Goal: Task Accomplishment & Management: Manage account settings

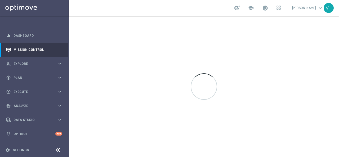
click at [22, 63] on span "Explore" at bounding box center [36, 63] width 44 height 3
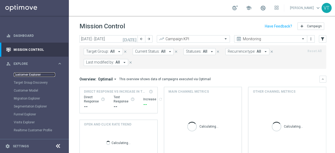
click at [27, 74] on link "Customer Explorer" at bounding box center [34, 75] width 41 height 4
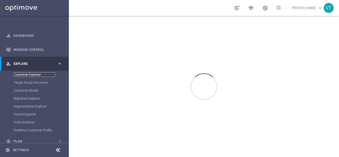
scroll to position [53, 0]
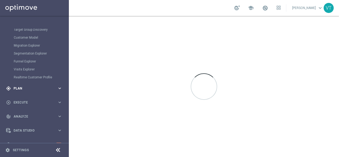
click at [25, 87] on span "Plan" at bounding box center [36, 88] width 44 height 3
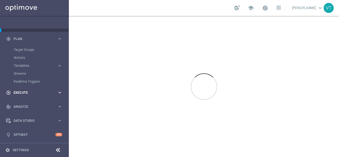
scroll to position [39, 0]
click at [24, 47] on div "Target Groups" at bounding box center [41, 50] width 55 height 8
click at [25, 50] on link "Target Groups" at bounding box center [34, 50] width 41 height 4
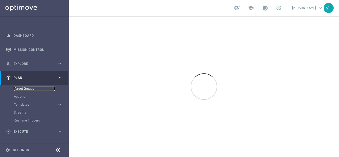
click at [25, 88] on link "Target Groups" at bounding box center [34, 89] width 41 height 4
click at [23, 88] on link "Target Groups" at bounding box center [34, 89] width 41 height 4
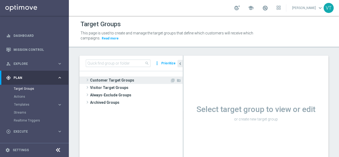
click at [89, 79] on span at bounding box center [87, 80] width 5 height 6
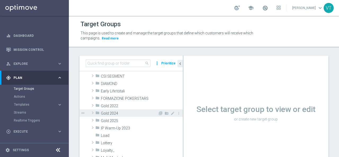
scroll to position [79, 0]
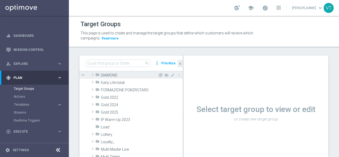
click at [93, 75] on span at bounding box center [92, 75] width 5 height 6
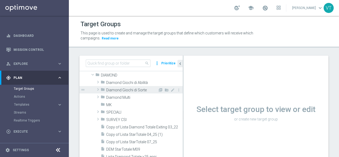
click at [97, 90] on span at bounding box center [97, 89] width 5 height 6
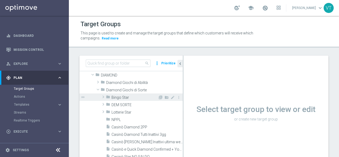
scroll to position [106, 0]
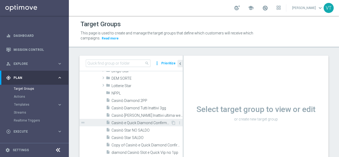
click at [152, 123] on span "Casinò e Quick Diamond Confirmed + Young+ Exiting" at bounding box center [141, 123] width 59 height 5
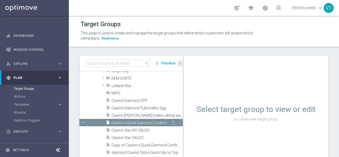
click at [152, 122] on span "Casinò e Quick Diamond Confirmed + Young+ Exiting" at bounding box center [141, 123] width 59 height 5
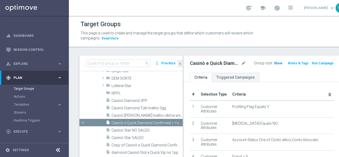
click at [274, 63] on span "Show" at bounding box center [278, 63] width 8 height 4
click at [274, 62] on span "2,254" at bounding box center [278, 63] width 9 height 5
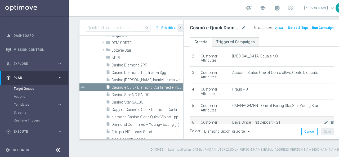
scroll to position [108, 0]
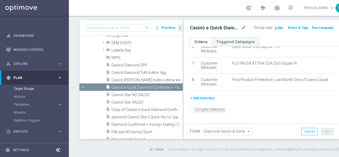
click at [274, 27] on span "2,254" at bounding box center [278, 28] width 9 height 5
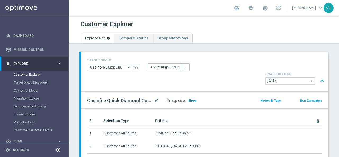
click at [189, 99] on span "Show" at bounding box center [192, 101] width 8 height 4
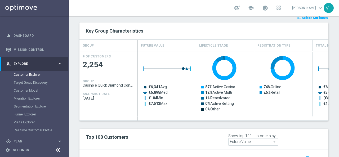
scroll to position [331, 0]
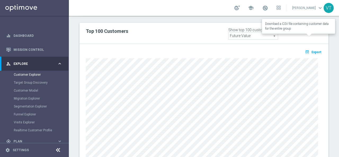
click at [313, 50] on span "Export" at bounding box center [317, 52] width 10 height 4
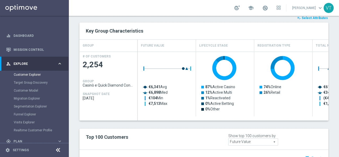
scroll to position [331, 0]
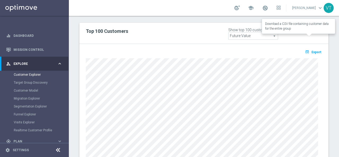
click at [314, 50] on span "Export" at bounding box center [317, 52] width 10 height 4
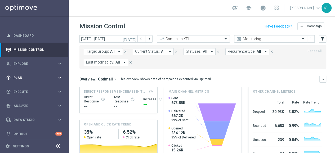
click at [22, 78] on span "Plan" at bounding box center [36, 77] width 44 height 3
click at [21, 87] on link "Target Groups" at bounding box center [34, 89] width 41 height 4
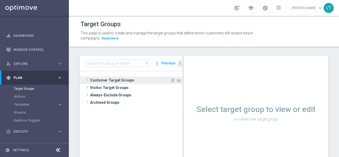
click at [89, 80] on span at bounding box center [87, 80] width 5 height 6
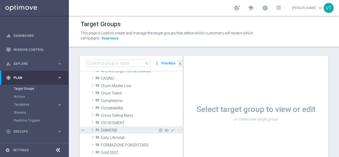
scroll to position [53, 0]
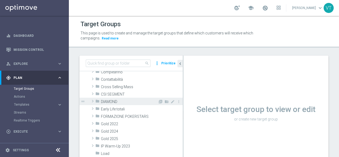
click at [94, 101] on span at bounding box center [92, 101] width 5 height 6
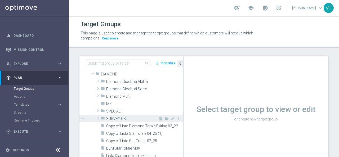
scroll to position [79, 0]
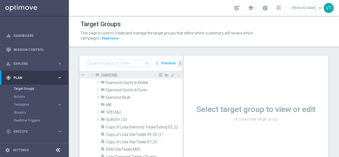
click at [93, 75] on span at bounding box center [93, 74] width 6 height 5
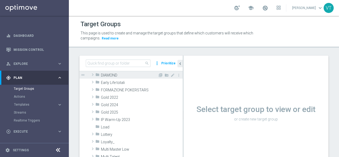
click at [92, 74] on span at bounding box center [92, 75] width 5 height 6
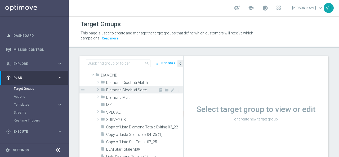
click at [97, 88] on span at bounding box center [97, 89] width 5 height 6
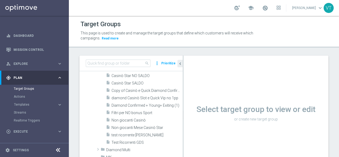
scroll to position [185, 0]
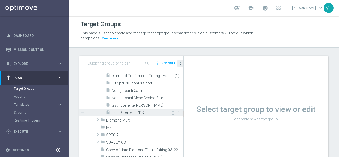
click at [132, 112] on span "Test Ricorrenti GDS" at bounding box center [141, 113] width 59 height 5
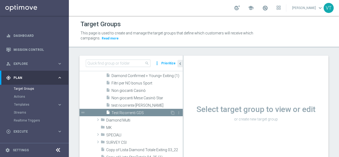
click at [126, 112] on span "Test Ricorrenti GDS" at bounding box center [141, 113] width 59 height 5
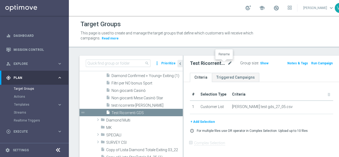
click at [228, 62] on icon "mode_edit" at bounding box center [230, 63] width 5 height 6
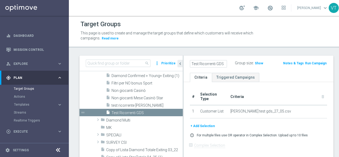
scroll to position [0, 3]
click at [190, 48] on div "Target Groups This page is used to create and manage the target groups that def…" at bounding box center [206, 86] width 275 height 141
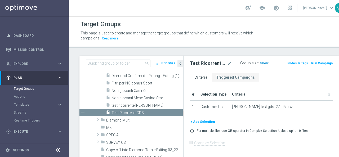
click at [260, 62] on span "Show" at bounding box center [264, 63] width 8 height 4
click at [260, 64] on span "5" at bounding box center [261, 63] width 3 height 5
click at [171, 114] on icon "content_copy" at bounding box center [173, 113] width 4 height 4
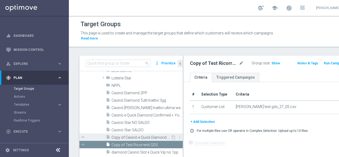
scroll to position [140, 0]
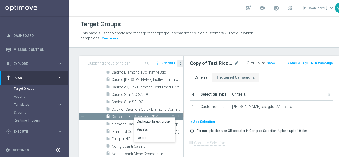
click at [120, 115] on span "Copy of Test Ricorrenti GDS" at bounding box center [141, 117] width 59 height 5
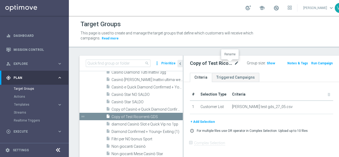
click at [234, 62] on icon "mode_edit" at bounding box center [236, 63] width 5 height 6
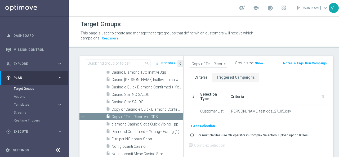
scroll to position [0, 16]
click at [219, 63] on input "Copy of Test Ricorrenti GDS" at bounding box center [208, 63] width 37 height 7
type input "Test Ricorrenti GDS VALE"
click at [269, 56] on div "Test Ricorrenti GDS VALE Group size : Show Notes & Tags Run Campaign" at bounding box center [259, 64] width 150 height 17
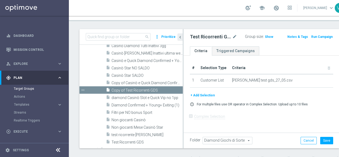
scroll to position [36, 0]
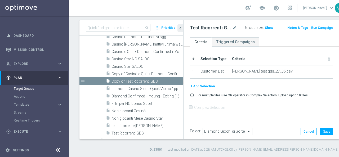
click at [318, 76] on div "# Selection Type Criteria delete_forever 1 Customer List conti test gds_27_05.c…" at bounding box center [261, 68] width 151 height 30
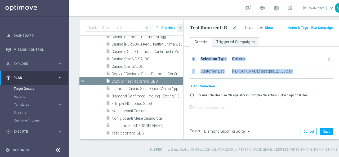
click at [319, 75] on div "# Selection Type Criteria delete_forever 1 Customer List conti test gds_27_05.c…" at bounding box center [261, 68] width 151 height 30
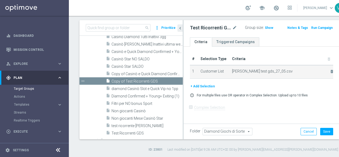
drag, startPoint x: 233, startPoint y: 77, endPoint x: 239, endPoint y: 77, distance: 5.8
click at [234, 74] on span "conti test gds_27_05.csv" at bounding box center [277, 71] width 91 height 5
click at [330, 74] on icon "delete_forever" at bounding box center [332, 71] width 4 height 4
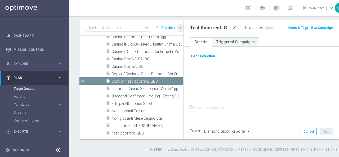
click at [203, 56] on button "+ Add Selection" at bounding box center [202, 56] width 25 height 6
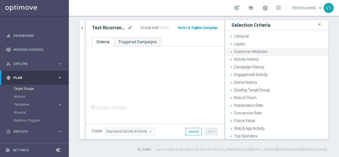
click at [230, 50] on div "Customer Attributes done" at bounding box center [276, 52] width 103 height 8
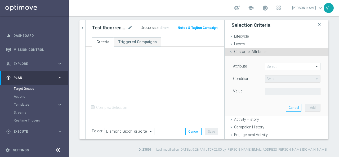
click at [228, 49] on div "Customer Attributes done" at bounding box center [276, 52] width 103 height 8
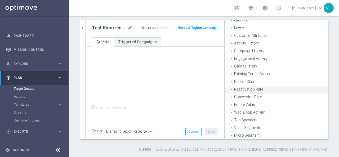
scroll to position [24, 0]
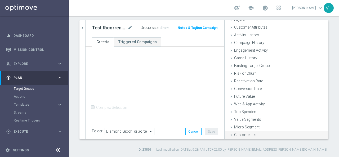
click at [234, 133] on span "Customer List" at bounding box center [245, 135] width 23 height 4
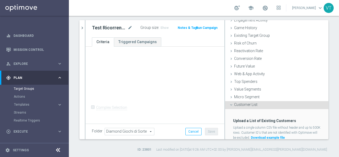
scroll to position [73, 0]
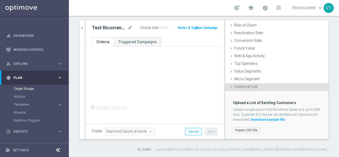
click at [238, 131] on label "Import CSV File" at bounding box center [246, 130] width 27 height 7
click at [0, 0] on input "Import CSV File" at bounding box center [0, 0] width 0 height 0
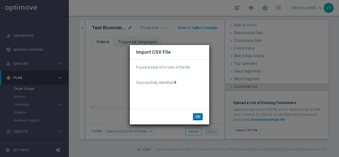
click at [198, 117] on button "OK" at bounding box center [198, 116] width 10 height 7
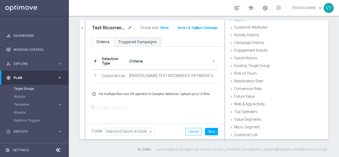
scroll to position [24, 0]
click at [207, 130] on button "Save" at bounding box center [211, 131] width 13 height 7
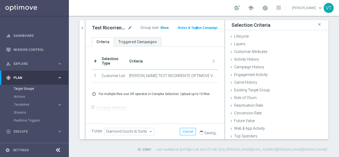
click at [162, 26] on span "Show" at bounding box center [164, 28] width 8 height 4
click at [129, 28] on icon "mode_edit" at bounding box center [130, 28] width 5 height 6
click at [130, 19] on div "Target Groups This page is used to create and manage the target groups that def…" at bounding box center [204, 86] width 270 height 141
click at [26, 64] on span "Explore" at bounding box center [36, 63] width 44 height 3
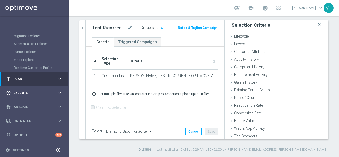
click at [21, 92] on span "Execute" at bounding box center [36, 92] width 44 height 3
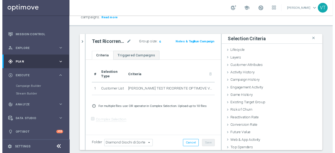
scroll to position [26, 0]
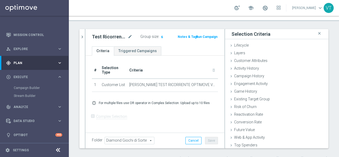
click at [207, 37] on button "Run Campaign" at bounding box center [207, 37] width 23 height 6
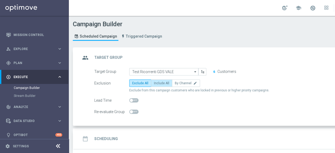
click at [162, 85] on label "Include All" at bounding box center [161, 82] width 21 height 7
click at [157, 85] on input "Include All" at bounding box center [155, 83] width 3 height 3
radio input "true"
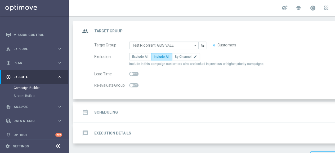
click at [110, 112] on h2 "Scheduling" at bounding box center [106, 112] width 24 height 5
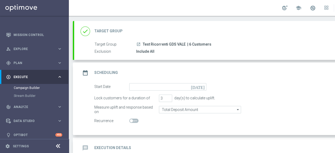
click at [204, 85] on icon "[DATE]" at bounding box center [199, 86] width 16 height 6
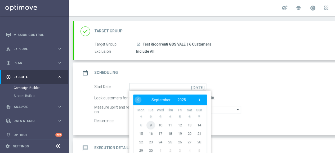
click at [150, 125] on span "9" at bounding box center [151, 125] width 8 height 8
type input "[DATE]"
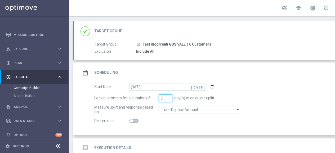
click at [167, 100] on input "3" at bounding box center [165, 98] width 13 height 7
click at [170, 99] on input "2" at bounding box center [165, 98] width 13 height 7
type input "1"
click at [170, 99] on input "1" at bounding box center [165, 98] width 13 height 7
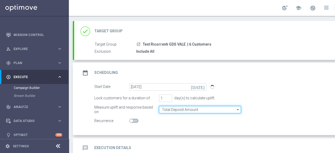
click at [189, 110] on input "Total Deposit Amount" at bounding box center [200, 109] width 82 height 7
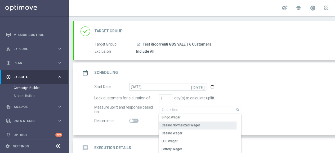
click at [183, 123] on div "Casino Normalized Wager" at bounding box center [181, 125] width 38 height 5
type input "Casino Normalized Wager"
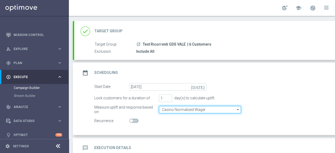
click at [197, 110] on input "Casino Normalized Wager" at bounding box center [200, 109] width 82 height 7
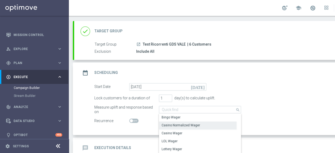
click at [281, 110] on div "Measure uplift and response based on Casino Normalized Wager search Drag here t…" at bounding box center [234, 109] width 288 height 7
type input "Casino Normalized Wager"
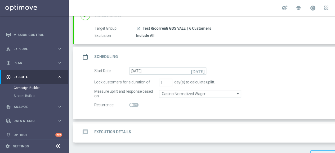
scroll to position [56, 0]
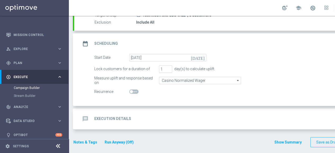
click at [115, 116] on h2 "Execution Details" at bounding box center [112, 118] width 37 height 5
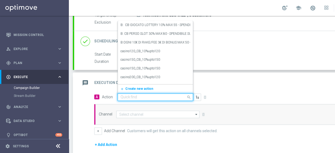
click at [187, 96] on span at bounding box center [189, 97] width 7 height 7
click at [294, 71] on accordion "done Target Group keyboard_arrow_down Target Group launch Test Ricorrenti GDS V…" at bounding box center [228, 91] width 310 height 198
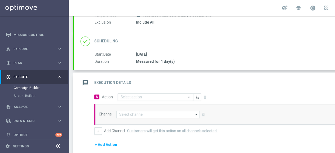
scroll to position [3, 0]
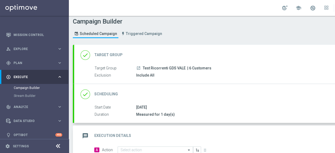
click at [103, 90] on div "done Scheduling" at bounding box center [99, 95] width 37 height 10
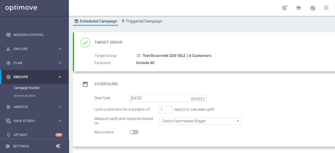
scroll to position [56, 0]
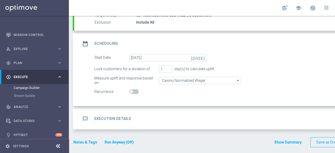
click at [136, 90] on span at bounding box center [133, 92] width 9 height 4
click at [136, 90] on input "checkbox" at bounding box center [133, 92] width 9 height 4
checkbox input "true"
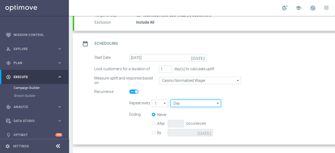
click at [210, 104] on input "Day" at bounding box center [196, 103] width 50 height 7
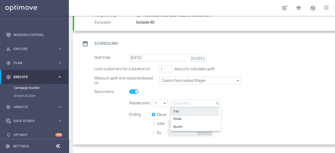
click at [185, 109] on div "Day" at bounding box center [195, 111] width 48 height 8
type input "Day"
click at [236, 113] on div "Ending Never After occurences By today" at bounding box center [251, 124] width 253 height 27
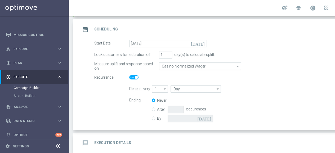
scroll to position [82, 0]
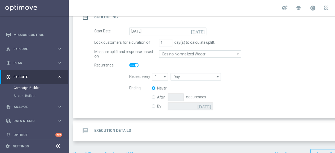
click at [165, 77] on icon "arrow_drop_down" at bounding box center [164, 76] width 5 height 7
click at [157, 99] on div "3" at bounding box center [158, 100] width 12 height 7
type input "3"
type input "Days"
click at [197, 77] on input "Days" at bounding box center [196, 76] width 50 height 7
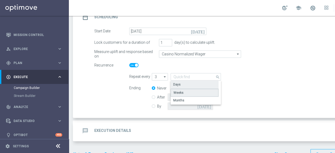
click at [190, 91] on div "Weeks" at bounding box center [195, 93] width 48 height 8
type input "Weeks"
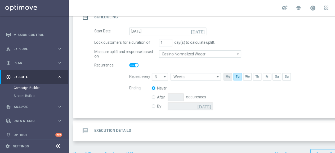
click at [226, 77] on input "checkbox" at bounding box center [228, 76] width 8 height 7
checkbox input "true"
click at [248, 78] on input "checkbox" at bounding box center [247, 76] width 8 height 7
checkbox input "true"
click at [237, 78] on input "checkbox" at bounding box center [237, 76] width 8 height 7
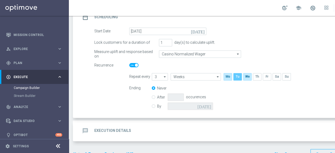
checkbox input "false"
click at [265, 76] on input "checkbox" at bounding box center [267, 76] width 8 height 7
checkbox input "true"
click at [151, 105] on div "Ending Never After occurences By today" at bounding box center [251, 98] width 253 height 27
click at [153, 105] on input "By" at bounding box center [153, 105] width 3 height 3
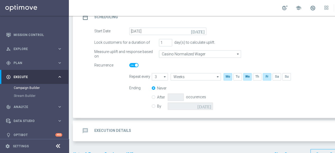
radio input "true"
radio input "false"
click at [239, 76] on input "checkbox" at bounding box center [237, 76] width 8 height 7
checkbox input "true"
drag, startPoint x: 227, startPoint y: 77, endPoint x: 237, endPoint y: 75, distance: 9.8
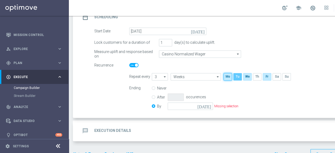
click at [227, 77] on input "checkbox" at bounding box center [228, 76] width 8 height 7
checkbox input "false"
click at [246, 76] on input "checkbox" at bounding box center [247, 76] width 8 height 7
checkbox input "false"
click at [259, 77] on input "checkbox" at bounding box center [257, 76] width 8 height 7
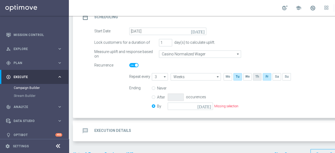
checkbox input "true"
click at [268, 78] on input "checkbox" at bounding box center [267, 76] width 8 height 7
checkbox input "false"
click at [274, 77] on input "checkbox" at bounding box center [277, 76] width 8 height 7
checkbox input "true"
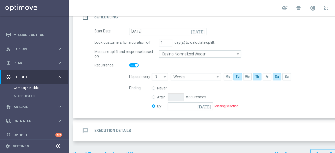
click at [272, 97] on div "Ending Never After occurences By today Missing selection" at bounding box center [251, 98] width 253 height 27
click at [208, 105] on icon "[DATE]" at bounding box center [205, 106] width 16 height 6
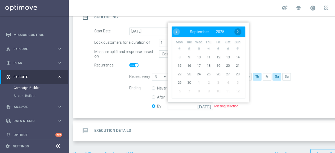
click at [237, 33] on span "›" at bounding box center [237, 31] width 7 height 7
click at [200, 81] on span "31" at bounding box center [198, 82] width 8 height 8
type input "[DATE]"
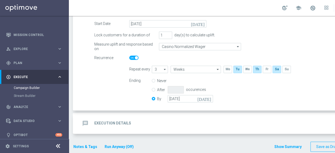
scroll to position [94, 0]
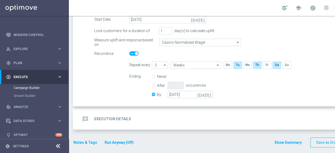
click at [119, 119] on h2 "Execution Details" at bounding box center [112, 119] width 37 height 5
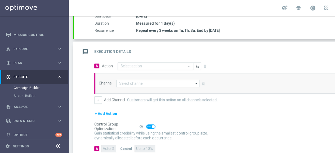
click at [187, 65] on span at bounding box center [189, 66] width 7 height 5
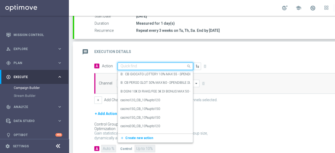
click at [149, 65] on input "text" at bounding box center [150, 66] width 59 height 5
type input "F"
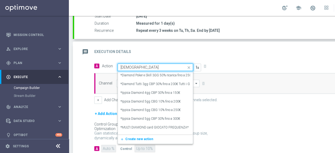
type input "DIAMOND"
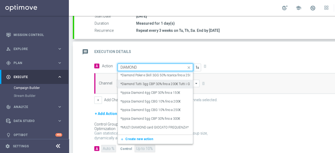
click at [134, 83] on label "*Diamond Tutti 3gg CBP 30% fino a 200€ Tutti i Giochi" at bounding box center [159, 84] width 76 height 5
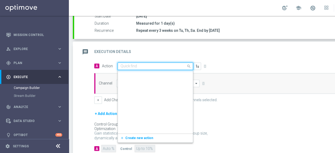
click at [174, 65] on input "text" at bounding box center [150, 66] width 59 height 5
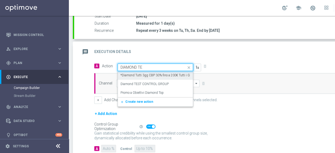
scroll to position [0, 0]
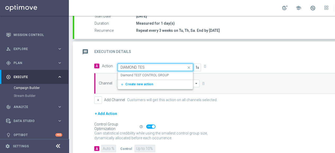
type input "DIAMOND TEST"
drag, startPoint x: 137, startPoint y: 73, endPoint x: 141, endPoint y: 73, distance: 4.3
click at [138, 73] on label "Diamond TEST CONTROL GROUP" at bounding box center [145, 75] width 48 height 5
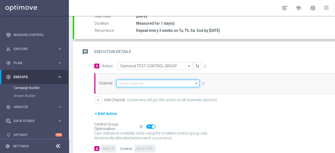
click at [151, 82] on input at bounding box center [157, 83] width 83 height 7
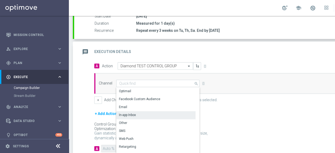
click at [140, 113] on div "In-app Inbox" at bounding box center [155, 114] width 79 height 7
type input "In-app Inbox"
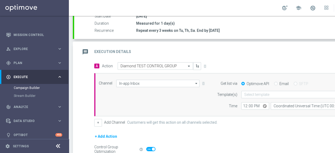
click at [275, 82] on input "Email" at bounding box center [275, 83] width 3 height 3
radio input "true"
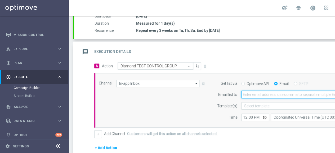
click at [260, 95] on input "email" at bounding box center [304, 94] width 127 height 7
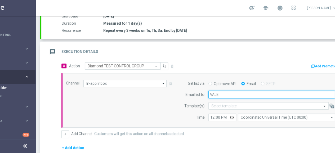
type input "[PERSON_NAME][EMAIL_ADDRESS][PERSON_NAME][DOMAIN_NAME]"
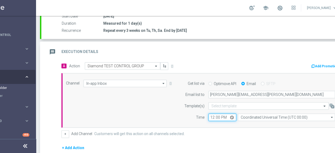
click at [223, 115] on input "12:00" at bounding box center [222, 117] width 28 height 7
click at [231, 116] on input "12:00" at bounding box center [222, 117] width 28 height 7
type input "11:00"
click at [217, 134] on div "+ Add Channel Customers will get this action on all channels selected." at bounding box center [201, 133] width 280 height 7
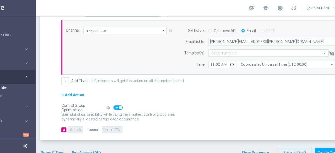
scroll to position [120, 0]
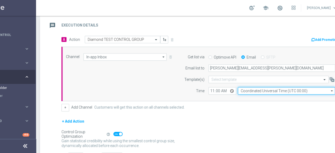
click at [259, 88] on input "Coordinated Universal Time (UTC 00:00)" at bounding box center [286, 90] width 97 height 7
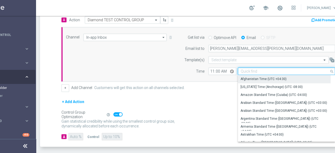
scroll to position [157, 0]
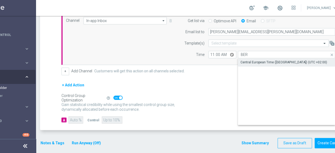
click at [267, 63] on div "Central European Time ([GEOGRAPHIC_DATA]) (UTC +02:00)" at bounding box center [284, 62] width 87 height 5
type input "Central European Time ([GEOGRAPHIC_DATA]) (UTC +02:00)"
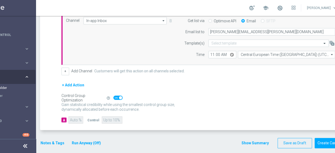
click at [196, 110] on div "Gain statistical credibility while using the smallest control group size, dynam…" at bounding box center [201, 107] width 280 height 13
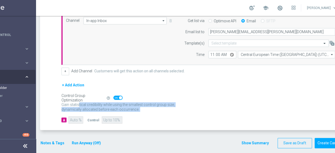
drag, startPoint x: 133, startPoint y: 109, endPoint x: 56, endPoint y: 101, distance: 77.7
click at [56, 101] on div "A Action Select action Diamond TEST CONTROL GROUP delete_forever Add Promotion …" at bounding box center [195, 64] width 309 height 131
copy div "Gain statistical credibility while using the smallest control group size, dynam…"
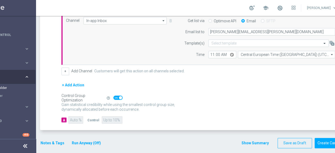
click at [176, 118] on div "A Auto % Control Up to 10%" at bounding box center [201, 119] width 280 height 7
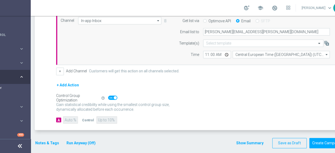
click at [77, 140] on button "Run Anyway (Off)" at bounding box center [81, 143] width 30 height 7
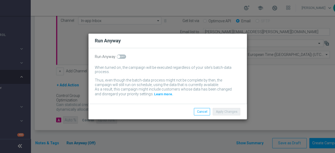
scroll to position [0, 38]
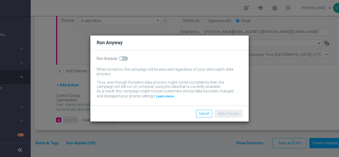
click at [126, 59] on span at bounding box center [123, 58] width 9 height 4
click at [126, 59] on input "checkbox" at bounding box center [123, 58] width 9 height 4
checkbox input "true"
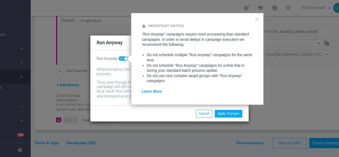
click at [165, 118] on div "Apply Changes Cancel" at bounding box center [169, 114] width 158 height 16
click at [163, 118] on div "Apply Changes Cancel" at bounding box center [169, 114] width 158 height 16
click at [230, 113] on button "Apply Changes" at bounding box center [229, 113] width 28 height 7
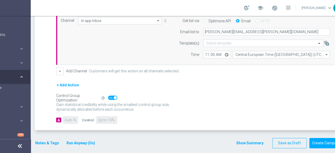
click at [110, 97] on span at bounding box center [112, 98] width 9 height 4
click at [110, 97] on input "checkbox" at bounding box center [112, 98] width 9 height 4
checkbox input "false"
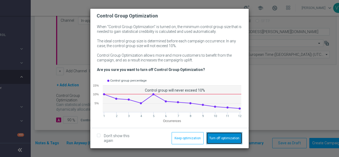
click at [217, 138] on button "Turn off optimization" at bounding box center [224, 138] width 36 height 12
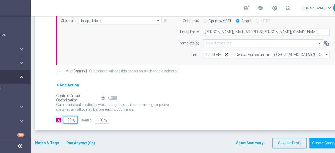
click at [70, 117] on input "90" at bounding box center [70, 119] width 15 height 7
type input "0"
type input "100"
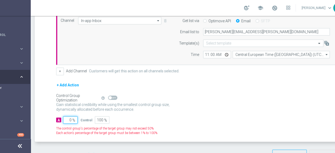
type input "10"
type input "90"
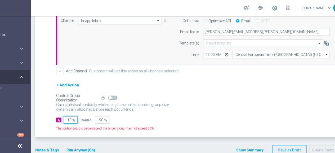
type input "100"
type input "0"
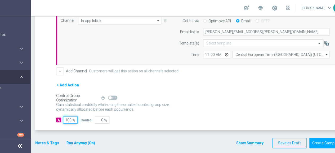
type input "100"
click at [166, 109] on p "Gain higher response rates by matching the most effective action with each cust…" at bounding box center [115, 109] width 119 height 14
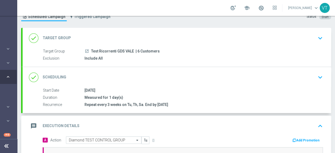
scroll to position [53, 0]
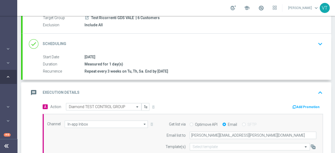
click at [301, 105] on button "Add Promotion" at bounding box center [306, 107] width 29 height 6
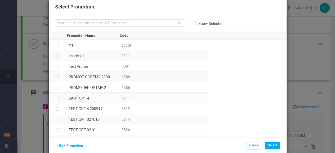
scroll to position [0, 52]
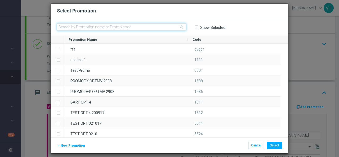
click at [80, 28] on input "text" at bounding box center [121, 26] width 129 height 7
paste input "334353"
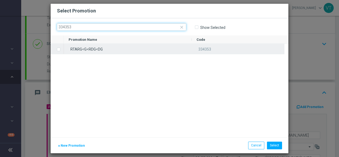
type input "334353"
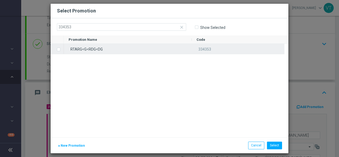
click at [62, 49] on label "Press SPACE to select this row." at bounding box center [63, 49] width 2 height 5
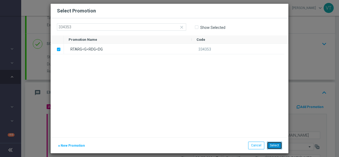
click at [276, 145] on button "Select" at bounding box center [274, 145] width 15 height 7
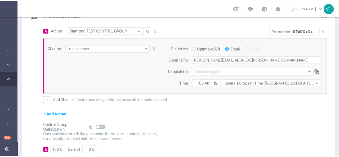
scroll to position [157, 0]
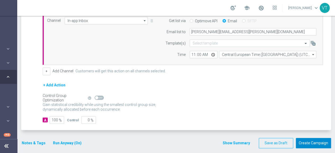
click at [309, 142] on button "Create Campaign" at bounding box center [313, 143] width 35 height 10
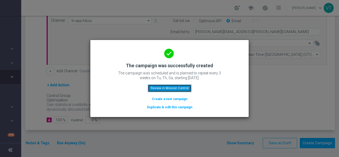
click at [163, 90] on button "Review in Mission Control" at bounding box center [170, 88] width 44 height 7
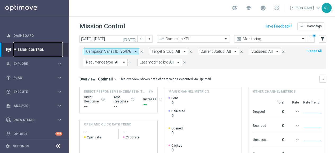
click at [24, 50] on link "Mission Control" at bounding box center [38, 50] width 49 height 14
click at [134, 41] on icon "[DATE]" at bounding box center [130, 39] width 14 height 5
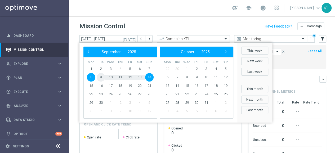
click at [102, 77] on span "9" at bounding box center [101, 77] width 8 height 8
click at [102, 76] on span "9" at bounding box center [101, 77] width 8 height 8
type input "09 Sep 2025 - 09 Sep 2025"
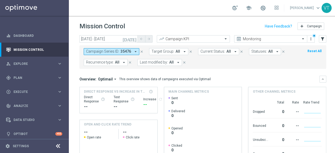
click at [112, 61] on span "Recurrence type:" at bounding box center [100, 62] width 28 height 5
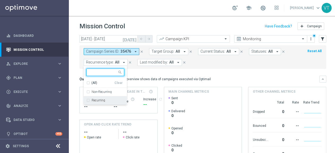
click at [107, 99] on div "Recurring" at bounding box center [108, 100] width 33 height 3
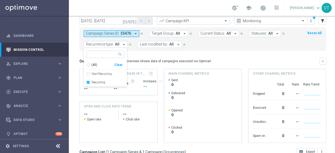
scroll to position [26, 0]
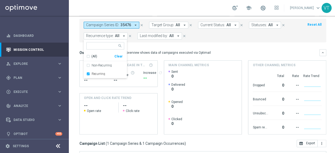
click at [253, 47] on mini-dashboard "Overview: Optimail arrow_drop_down This overview shows data of campaigns execut…" at bounding box center [202, 90] width 247 height 97
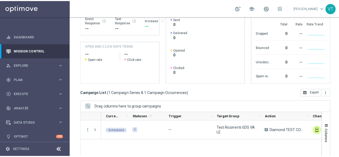
scroll to position [106, 0]
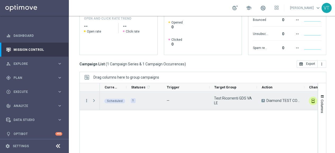
click at [86, 102] on icon "more_vert" at bounding box center [86, 100] width 5 height 5
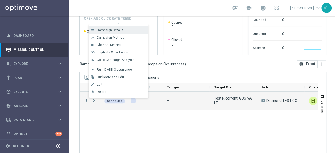
click at [111, 31] on span "Campaign Details" at bounding box center [110, 30] width 27 height 4
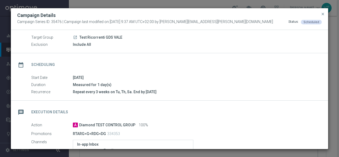
scroll to position [7, 0]
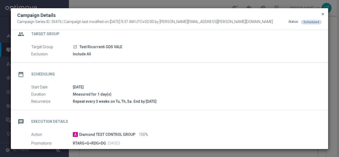
click at [323, 13] on span "close" at bounding box center [323, 14] width 4 height 4
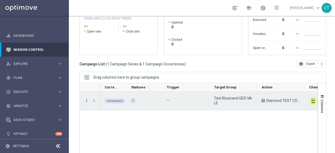
click at [88, 100] on icon "more_vert" at bounding box center [86, 100] width 5 height 5
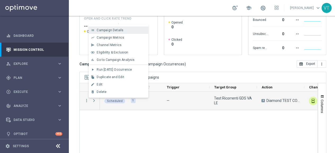
click at [110, 28] on span "Campaign Details" at bounding box center [110, 30] width 27 height 4
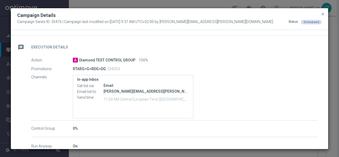
scroll to position [87, 0]
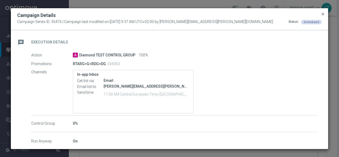
click at [323, 14] on span "close" at bounding box center [323, 14] width 4 height 4
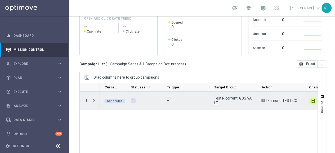
click at [87, 100] on icon "more_vert" at bounding box center [86, 100] width 5 height 5
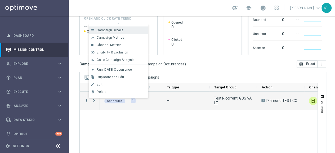
click at [109, 30] on span "Campaign Details" at bounding box center [110, 30] width 27 height 4
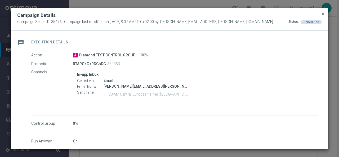
click at [323, 13] on span "close" at bounding box center [323, 14] width 4 height 4
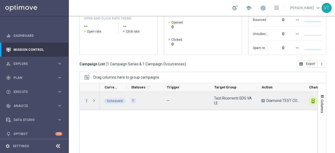
click at [87, 101] on icon "more_vert" at bounding box center [86, 100] width 5 height 5
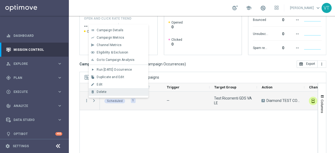
click at [117, 91] on div "Delete" at bounding box center [121, 92] width 49 height 4
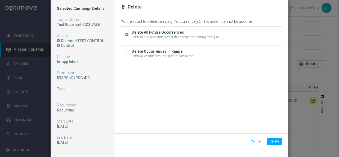
click at [158, 54] on div "Delete all occurrences in a specific date range" at bounding box center [162, 56] width 61 height 5
click at [128, 54] on input "Delete Occurrences In Range Delete all occurrences in a specific date range" at bounding box center [126, 54] width 3 height 3
radio input "true"
radio input "false"
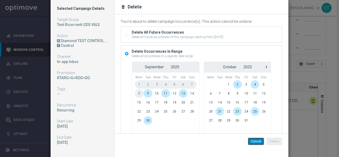
click at [251, 143] on button "Cancel" at bounding box center [256, 141] width 16 height 7
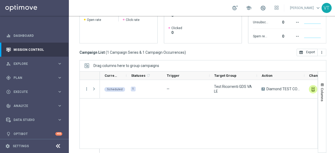
scroll to position [118, 0]
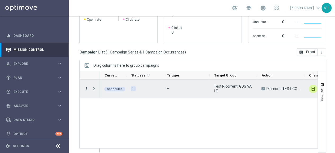
click at [88, 90] on icon "more_vert" at bounding box center [86, 88] width 5 height 5
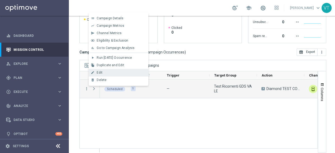
click at [103, 74] on div "Edit" at bounding box center [121, 73] width 49 height 4
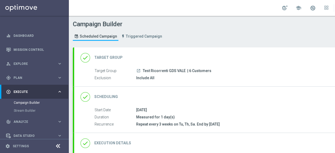
click at [157, 74] on div "Target Group launch Test Ricorrenti GDS VALE | 6 Customers Exclusion Include All" at bounding box center [228, 74] width 309 height 13
click at [154, 71] on span "Test Ricorrenti GDS VALE" at bounding box center [164, 71] width 43 height 5
click at [102, 54] on div "done Target Group" at bounding box center [102, 58] width 42 height 10
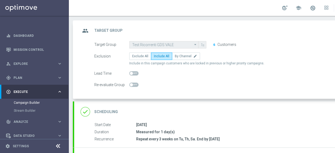
scroll to position [53, 0]
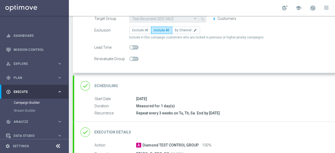
click at [109, 85] on h2 "Scheduling" at bounding box center [106, 85] width 24 height 5
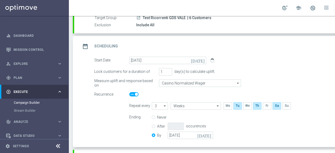
scroll to position [79, 0]
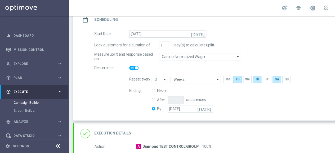
click at [166, 79] on icon "arrow_drop_down" at bounding box center [164, 79] width 5 height 7
click at [157, 86] on div "1" at bounding box center [158, 87] width 12 height 8
type input "1"
type input "Week"
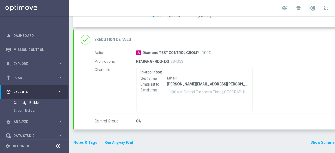
scroll to position [4, 56]
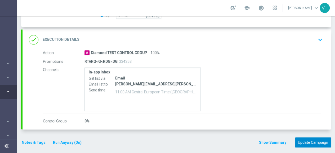
click at [308, 137] on button "Update Campaign" at bounding box center [313, 142] width 36 height 10
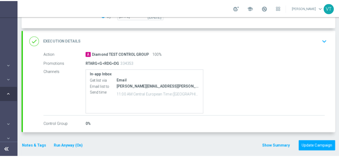
scroll to position [0, 52]
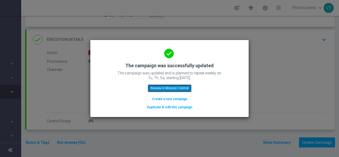
click at [166, 90] on button "Review in Mission Control" at bounding box center [170, 88] width 44 height 7
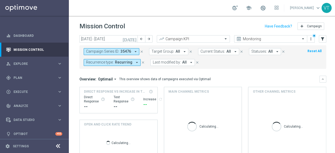
click at [127, 63] on span "Recurring" at bounding box center [123, 62] width 17 height 5
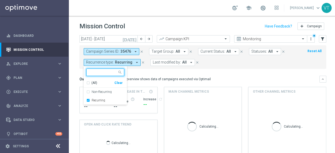
click at [127, 63] on span "Recurring" at bounding box center [123, 62] width 17 height 5
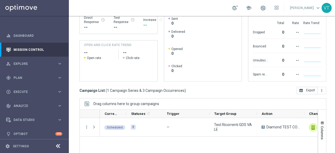
scroll to position [118, 0]
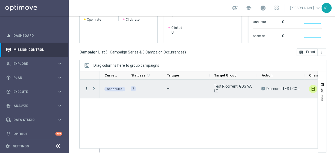
click at [85, 88] on icon "more_vert" at bounding box center [86, 88] width 5 height 5
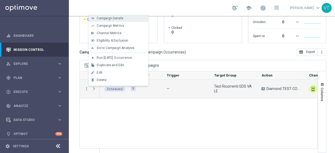
click at [107, 18] on span "Campaign Details" at bounding box center [110, 18] width 27 height 4
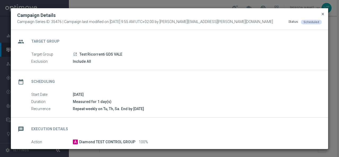
click at [322, 14] on span "close" at bounding box center [323, 14] width 4 height 4
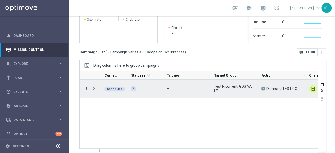
click at [86, 87] on icon "more_vert" at bounding box center [86, 88] width 5 height 5
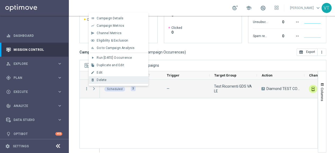
click at [103, 79] on span "Delete" at bounding box center [102, 80] width 10 height 4
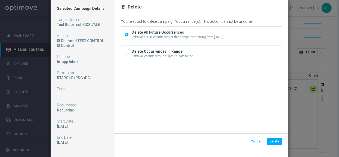
click at [138, 46] on div "Delete Occurrences In Range Delete all occurrences in a specific date range" at bounding box center [201, 54] width 161 height 16
click at [140, 52] on div "Delete Occurrences In Range" at bounding box center [162, 51] width 61 height 5
click at [128, 53] on input "Delete Occurrences In Range Delete all occurrences in a specific date range" at bounding box center [126, 54] width 3 height 3
radio input "true"
radio input "false"
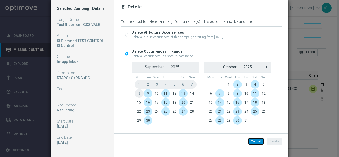
click at [255, 140] on button "Cancel" at bounding box center [256, 141] width 16 height 7
